Goal: Navigation & Orientation: Find specific page/section

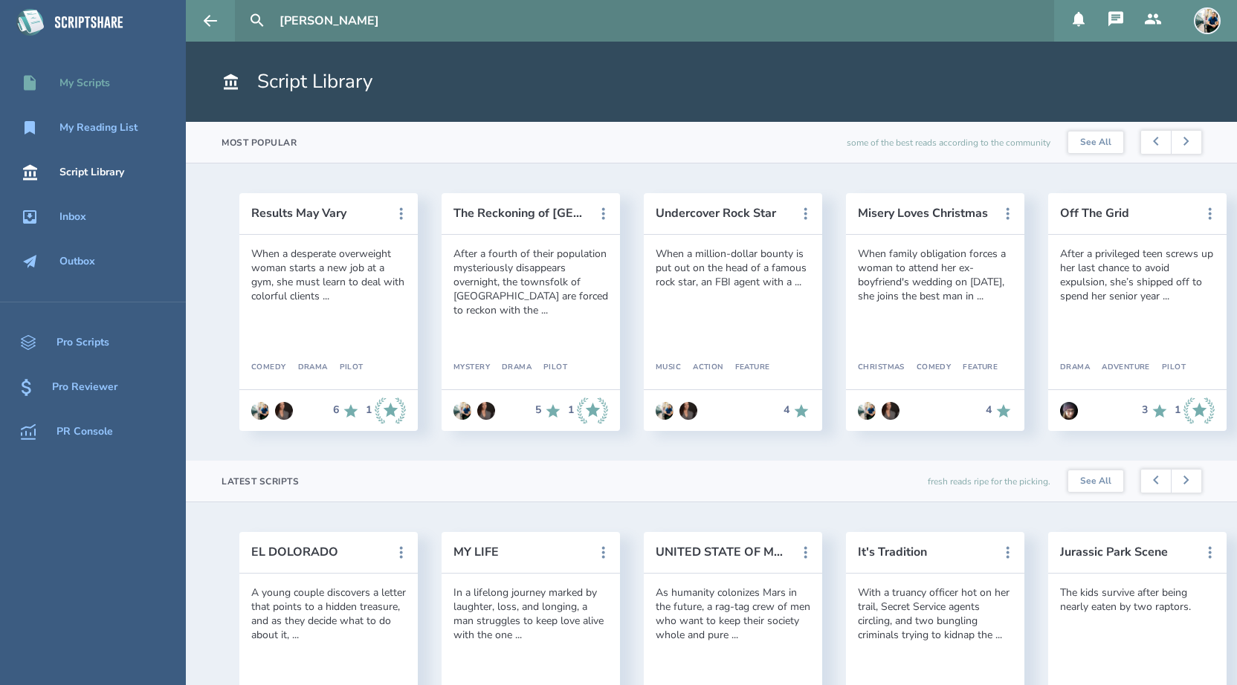
click at [83, 83] on div "My Scripts" at bounding box center [84, 83] width 51 height 12
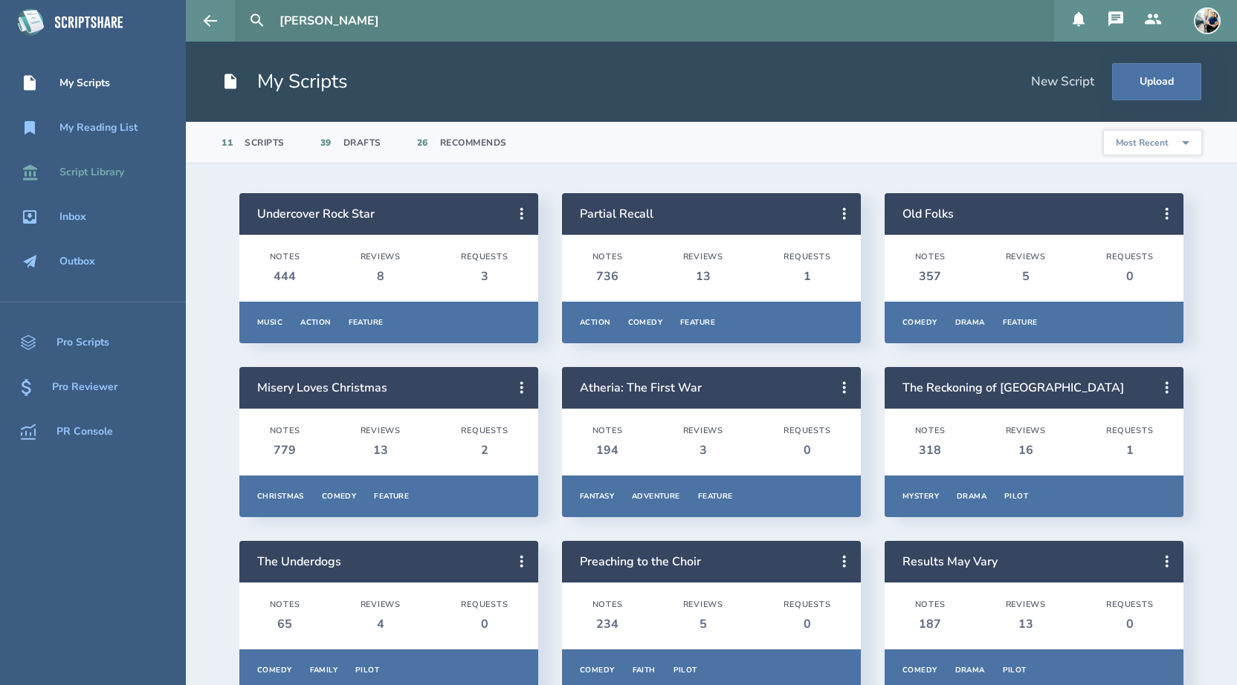
click at [123, 170] on div "Script Library" at bounding box center [91, 173] width 65 height 12
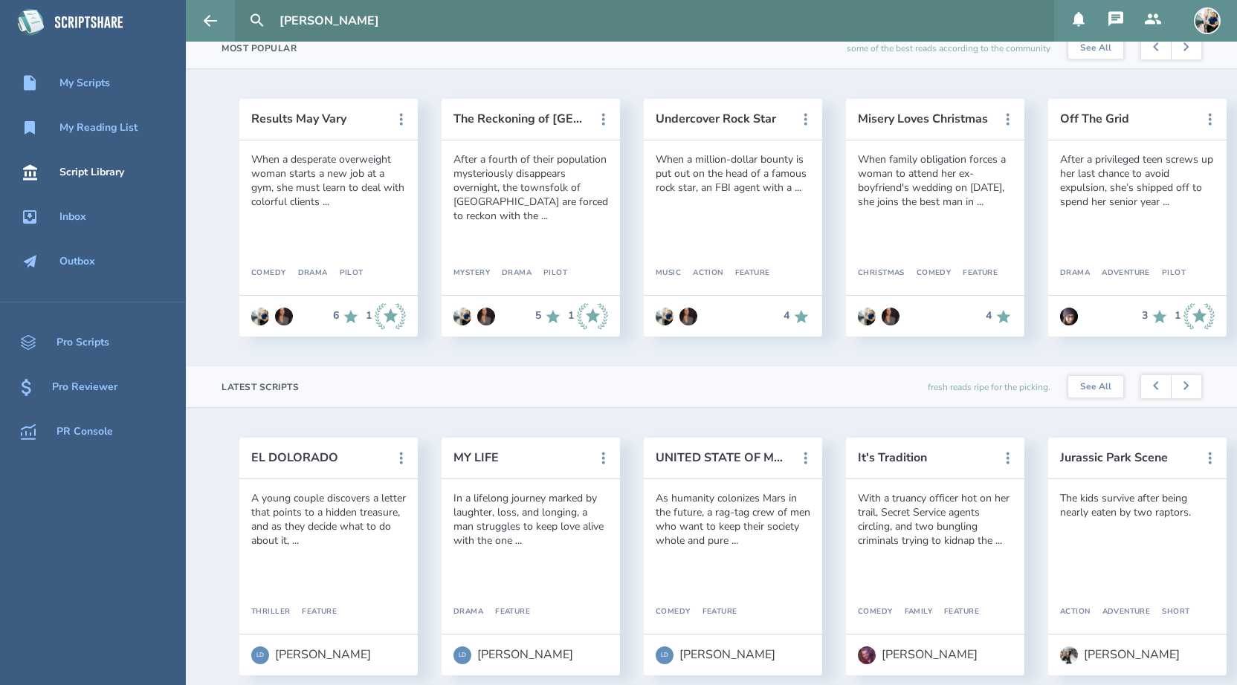
scroll to position [113, 0]
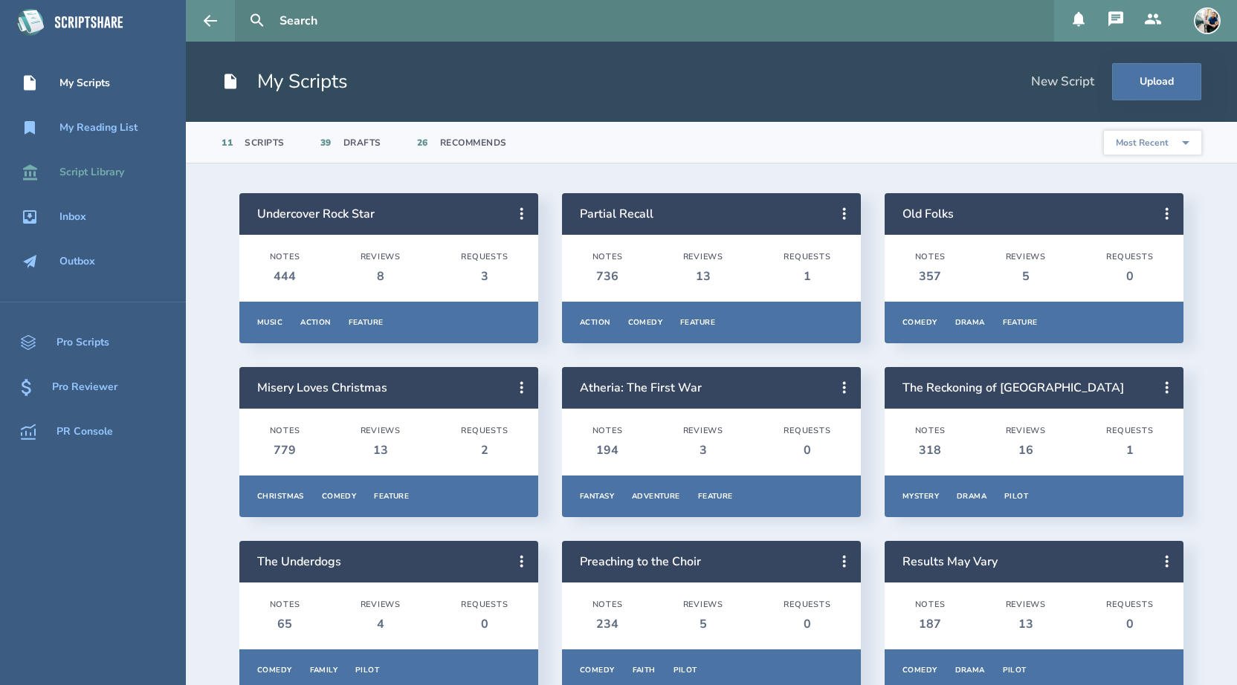
click at [105, 164] on div "Script Library" at bounding box center [93, 173] width 186 height 18
